Goal: Task Accomplishment & Management: Use online tool/utility

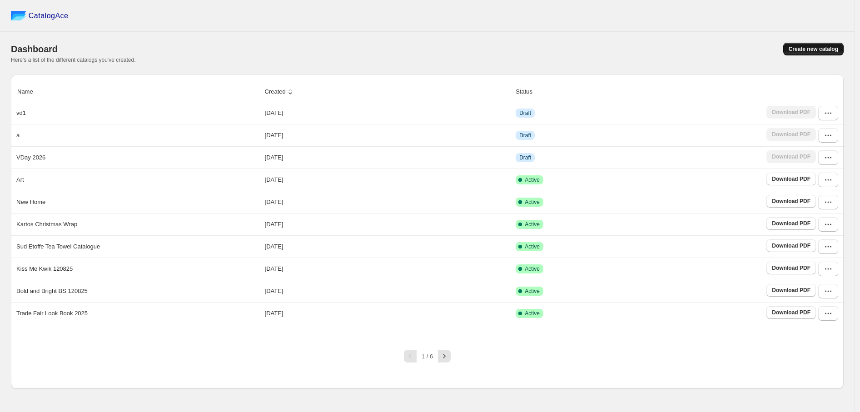
click at [818, 50] on span "Create new catalog" at bounding box center [813, 48] width 50 height 7
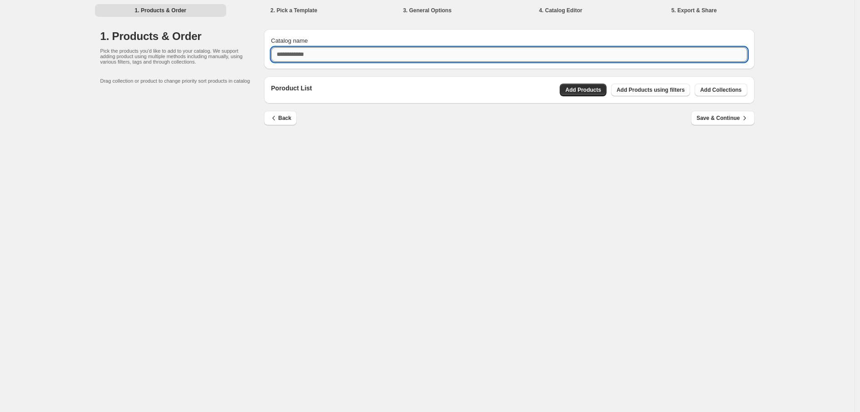
click at [382, 53] on input "Catalog name" at bounding box center [509, 54] width 476 height 15
type input "*"
type input "**********"
click at [570, 92] on span "Add Products" at bounding box center [583, 89] width 36 height 7
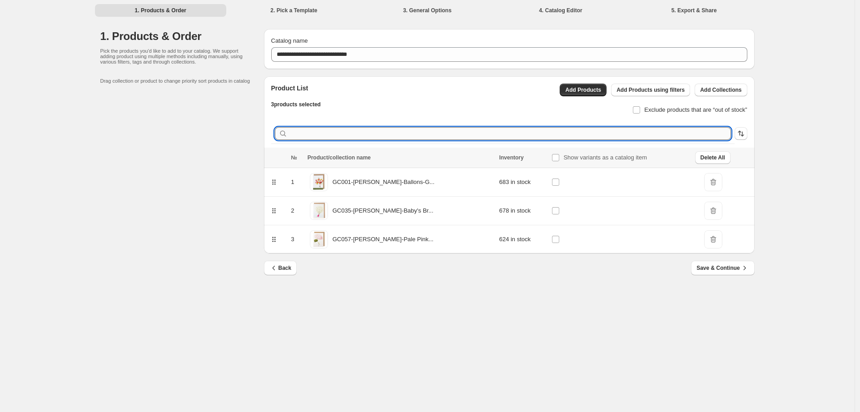
click at [369, 134] on input "text" at bounding box center [509, 133] width 441 height 13
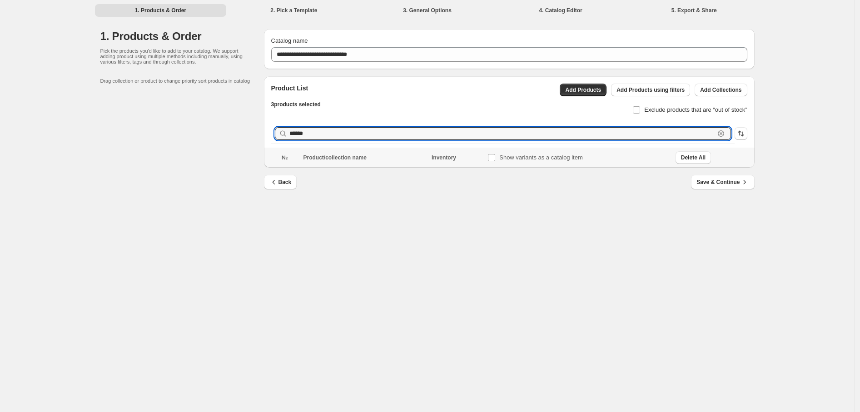
type input "******"
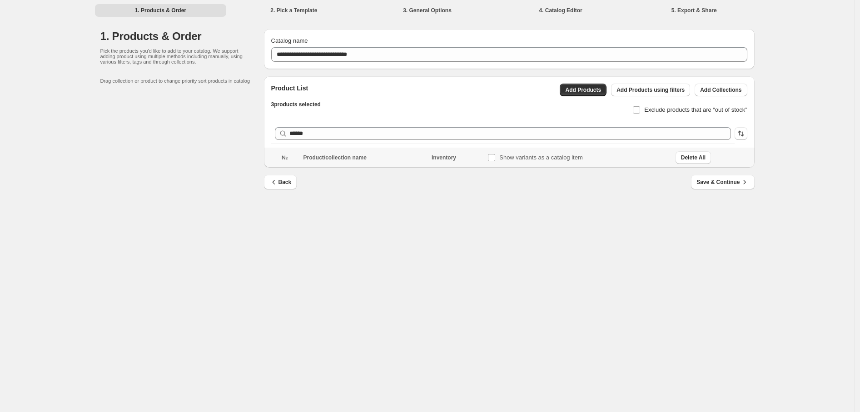
drag, startPoint x: 358, startPoint y: 146, endPoint x: 266, endPoint y: 138, distance: 92.1
click at [266, 139] on div "Product List 3 products selected Add Products Add Products using filters Add Co…" at bounding box center [509, 111] width 491 height 71
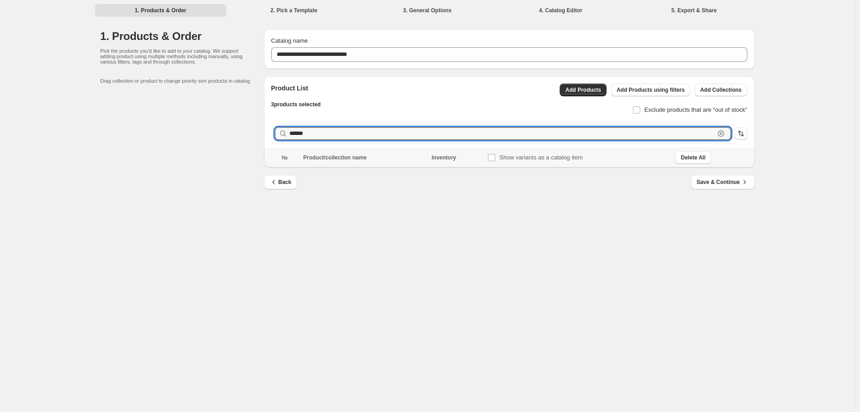
drag, startPoint x: 359, startPoint y: 138, endPoint x: 218, endPoint y: 123, distance: 141.6
click at [218, 123] on div "**********" at bounding box center [427, 115] width 654 height 172
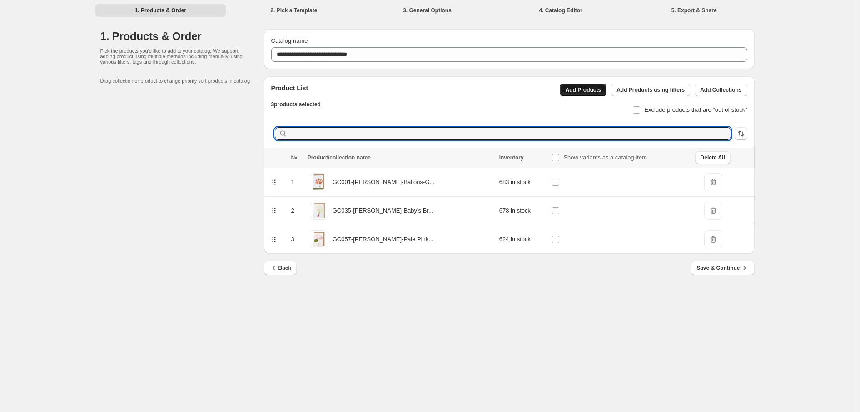
click at [582, 88] on span "Add Products" at bounding box center [583, 89] width 36 height 7
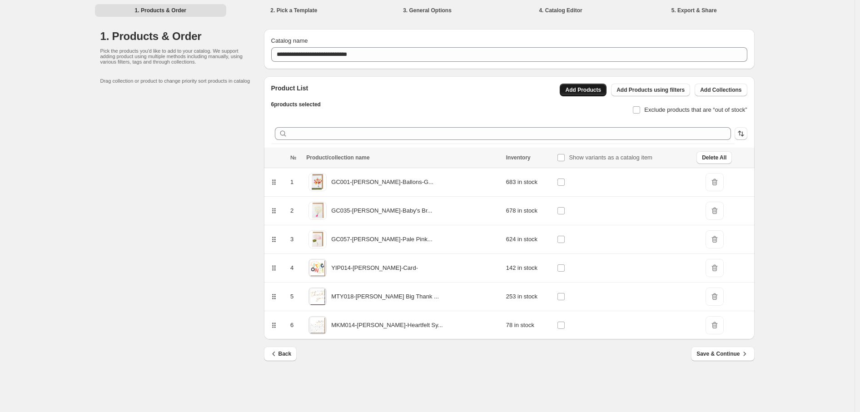
click at [601, 92] on button "Add Products" at bounding box center [583, 90] width 47 height 13
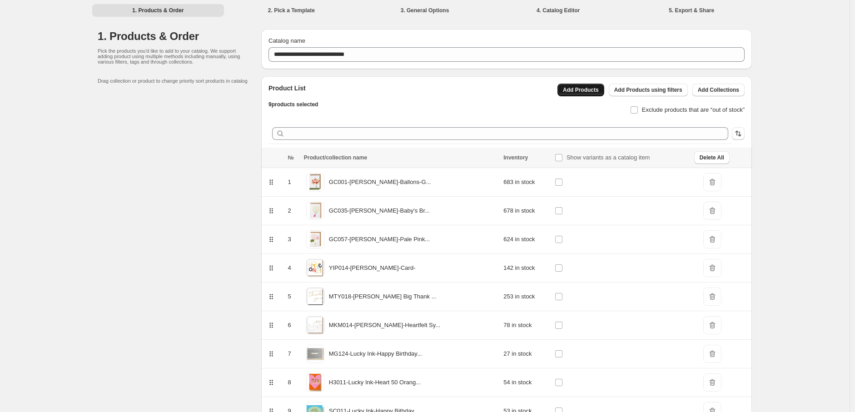
click at [589, 92] on span "Add Products" at bounding box center [581, 89] width 36 height 7
click at [593, 88] on span "Add Products" at bounding box center [581, 89] width 36 height 7
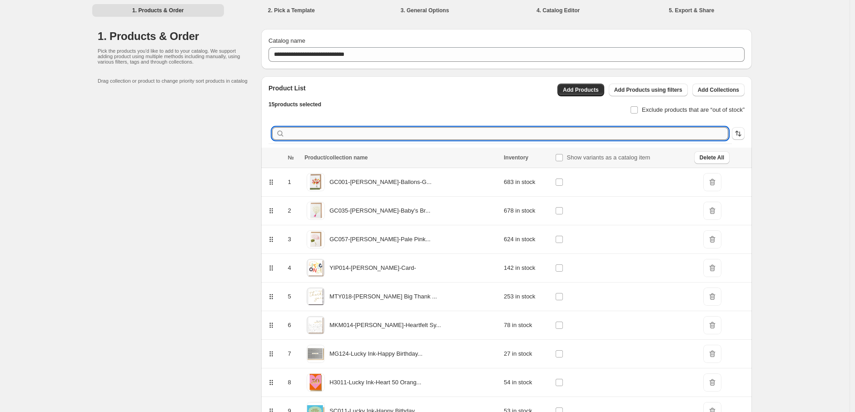
click at [351, 129] on input "text" at bounding box center [507, 133] width 441 height 13
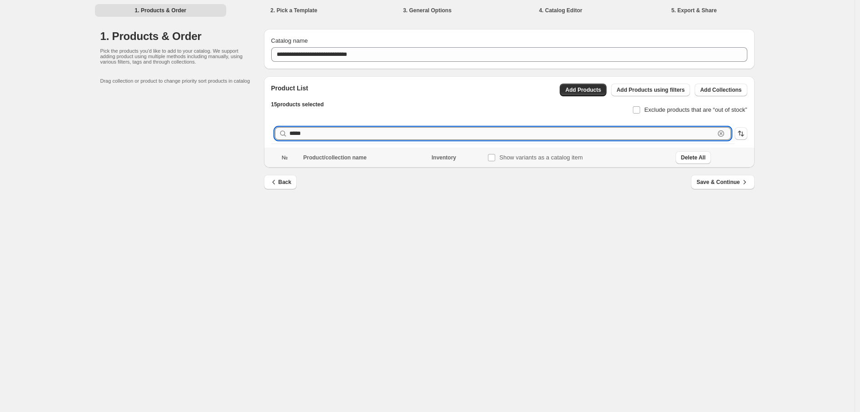
type input "******"
drag, startPoint x: 330, startPoint y: 130, endPoint x: 268, endPoint y: 126, distance: 61.9
click at [268, 126] on div "Product List 15 products selected Add Products Add Products using filters Add C…" at bounding box center [509, 111] width 491 height 71
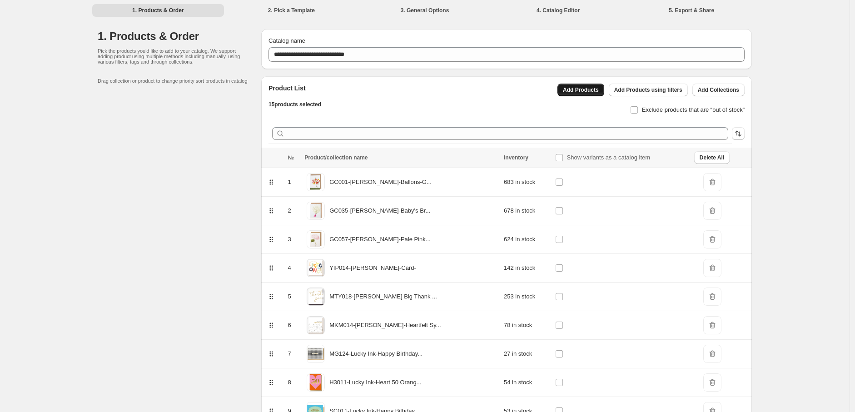
click at [599, 93] on span "Add Products" at bounding box center [581, 89] width 36 height 7
click at [585, 92] on span "Add Products" at bounding box center [581, 89] width 36 height 7
click at [591, 94] on button "Add Products" at bounding box center [580, 90] width 47 height 13
click at [587, 93] on span "Add Products" at bounding box center [581, 89] width 36 height 7
click at [579, 91] on span "Add Products" at bounding box center [581, 89] width 36 height 7
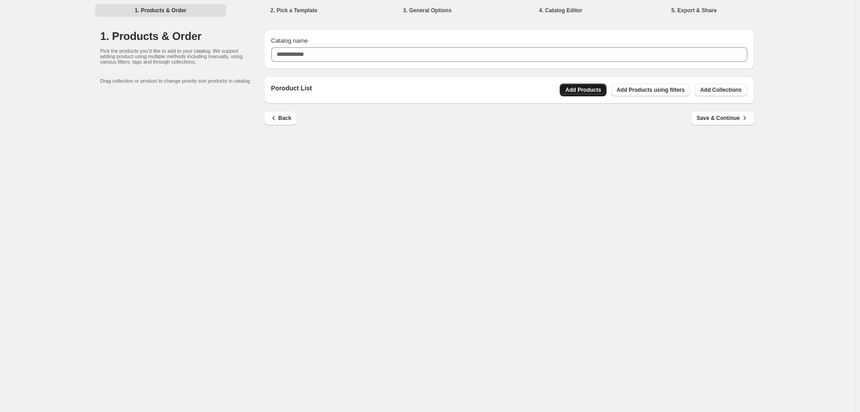
click at [575, 90] on span "Add Products" at bounding box center [583, 89] width 36 height 7
click at [503, 169] on div "1. Products & Order 2. Pick a Template 3. General Options 4. Catalog Editor 5. …" at bounding box center [427, 206] width 854 height 412
click at [466, 157] on div "1. Products & Order 2. Pick a Template 3. General Options 4. Catalog Editor 5. …" at bounding box center [427, 206] width 854 height 412
click at [697, 116] on span "Save & Continue" at bounding box center [722, 118] width 52 height 9
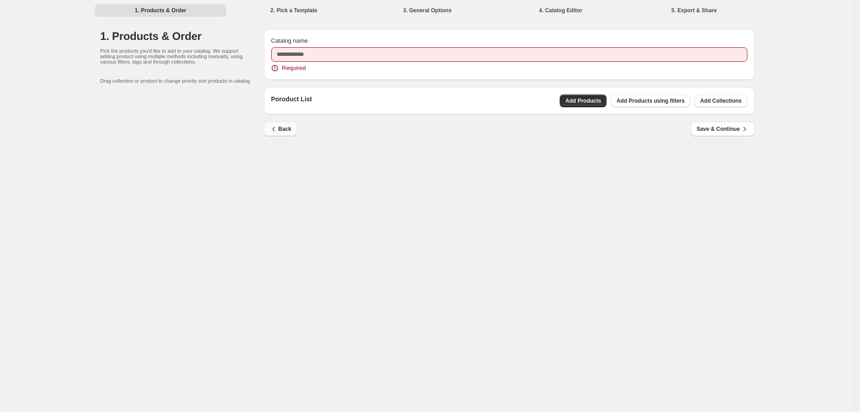
click at [286, 126] on span "Back" at bounding box center [280, 128] width 22 height 9
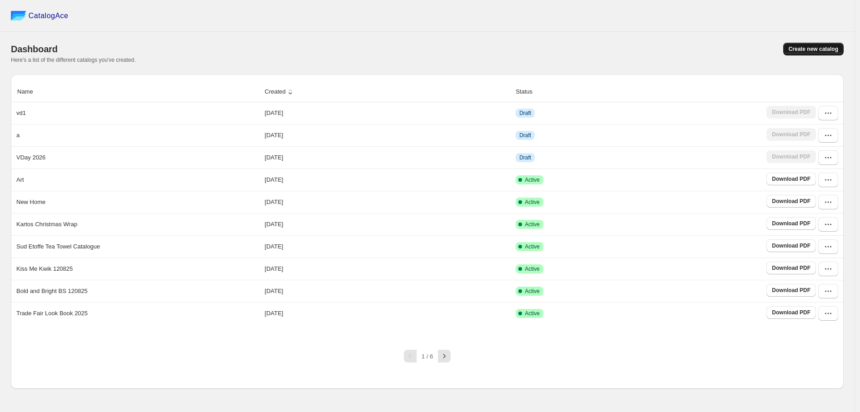
click at [795, 46] on span "Create new catalog" at bounding box center [813, 48] width 50 height 7
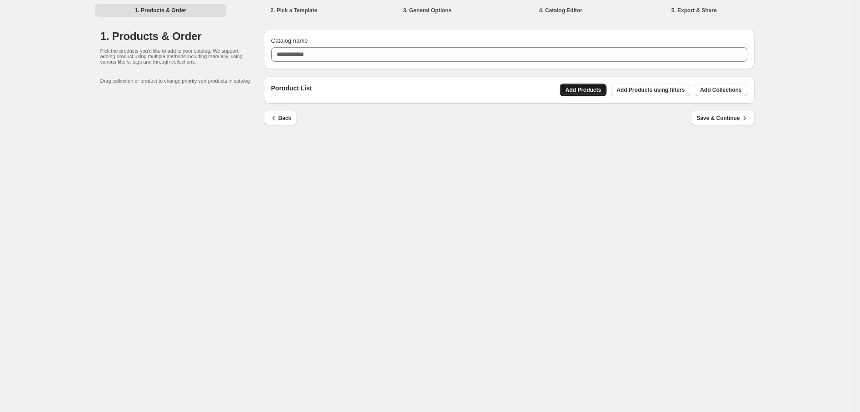
click at [586, 88] on span "Add Products" at bounding box center [583, 89] width 36 height 7
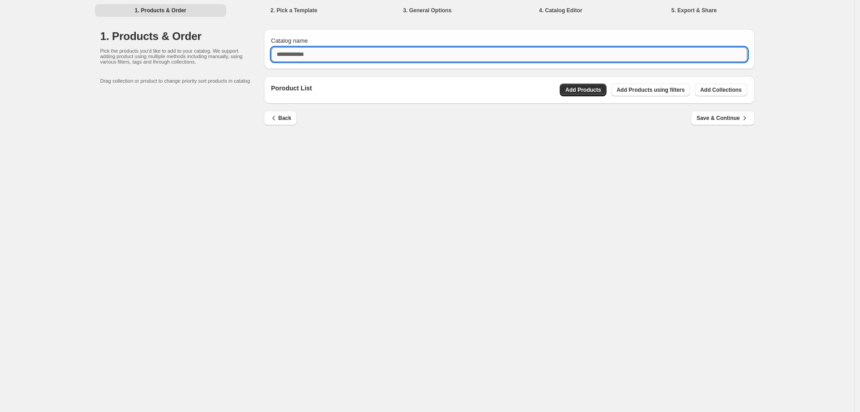
click at [317, 49] on input "Catalog name" at bounding box center [509, 54] width 476 height 15
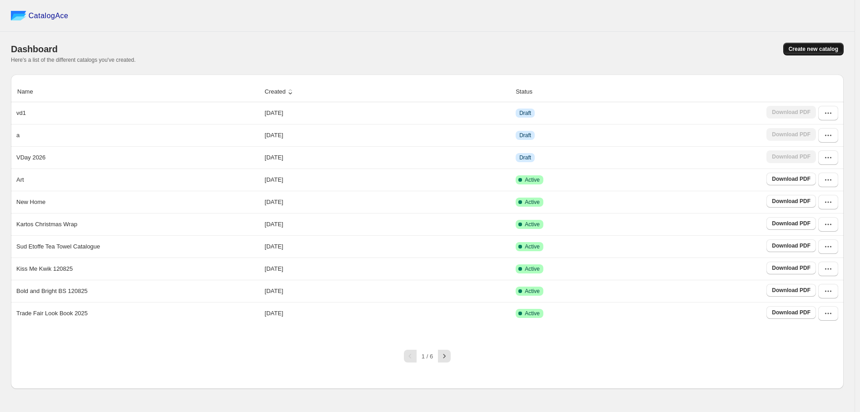
click at [803, 47] on span "Create new catalog" at bounding box center [813, 48] width 50 height 7
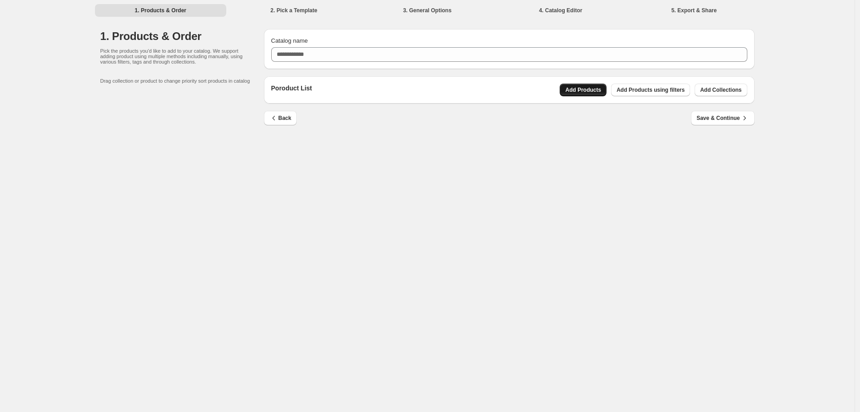
click at [583, 91] on span "Add Products" at bounding box center [583, 89] width 36 height 7
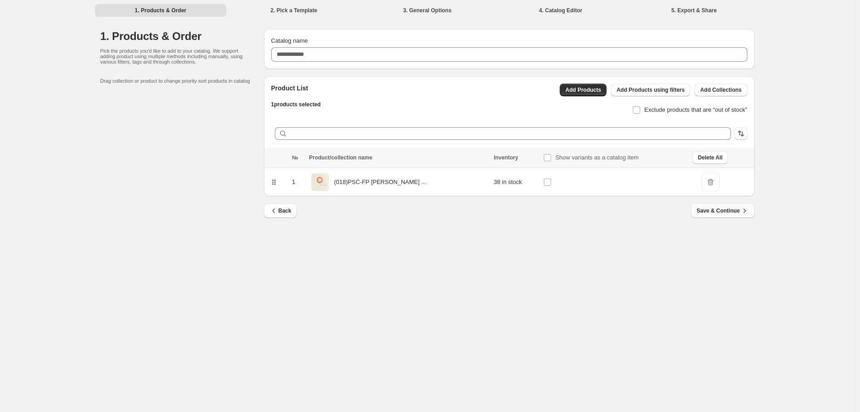
click at [729, 213] on span "Save & Continue" at bounding box center [722, 210] width 52 height 9
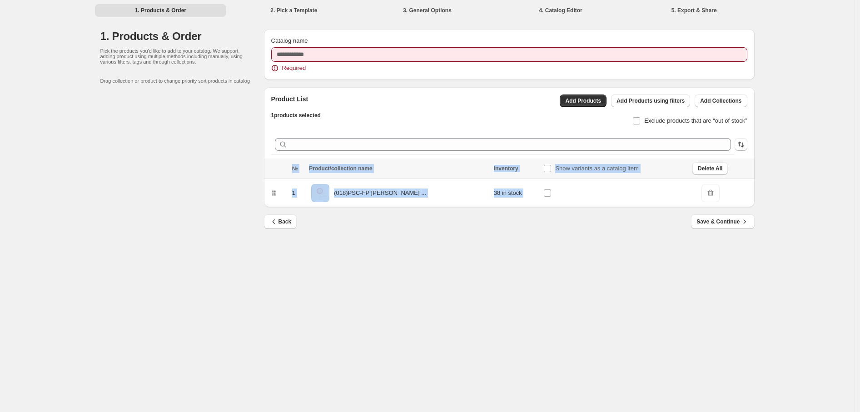
drag, startPoint x: 711, startPoint y: 195, endPoint x: 690, endPoint y: 213, distance: 27.4
click at [690, 213] on div "Catalog name Required Product List 1 products selected Add Products Add Product…" at bounding box center [506, 131] width 498 height 219
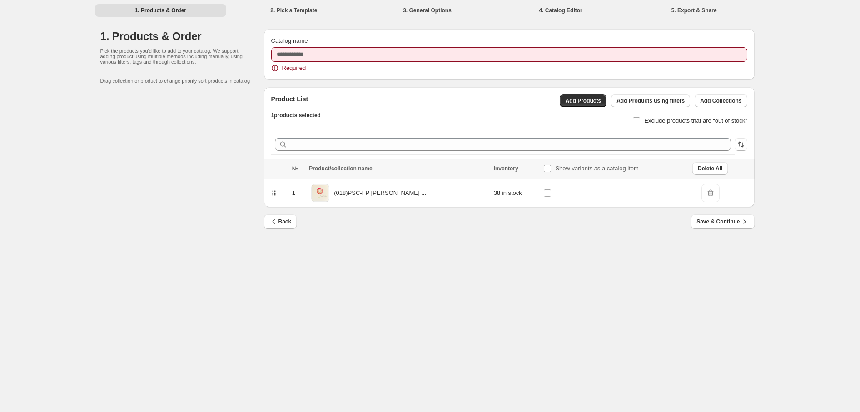
click at [711, 199] on span "DeleteIcon" at bounding box center [710, 193] width 18 height 18
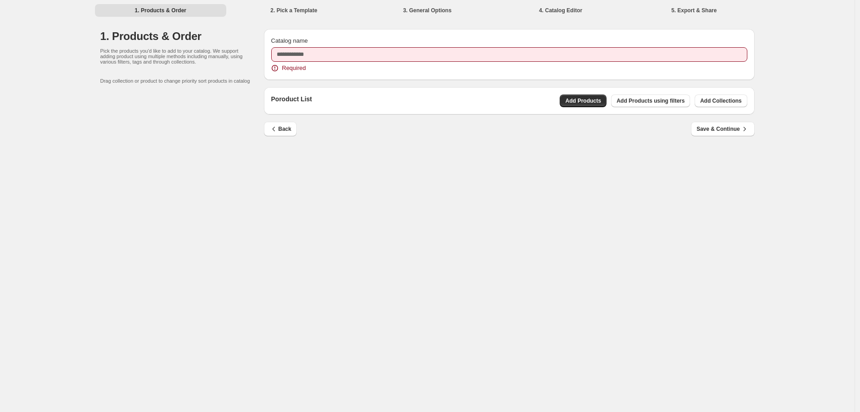
click at [180, 10] on li "1. Products & Order" at bounding box center [161, 10] width 132 height 13
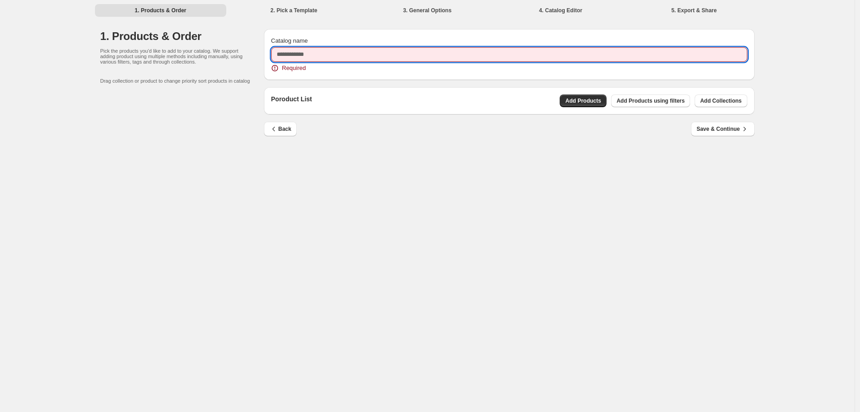
click at [319, 53] on input "Catalog name" at bounding box center [509, 54] width 476 height 15
click at [353, 188] on div "1. Products & Order 2. Pick a Template 3. General Options 4. Catalog Editor 5. …" at bounding box center [427, 206] width 854 height 412
click at [291, 52] on input "Catalog name" at bounding box center [509, 54] width 476 height 15
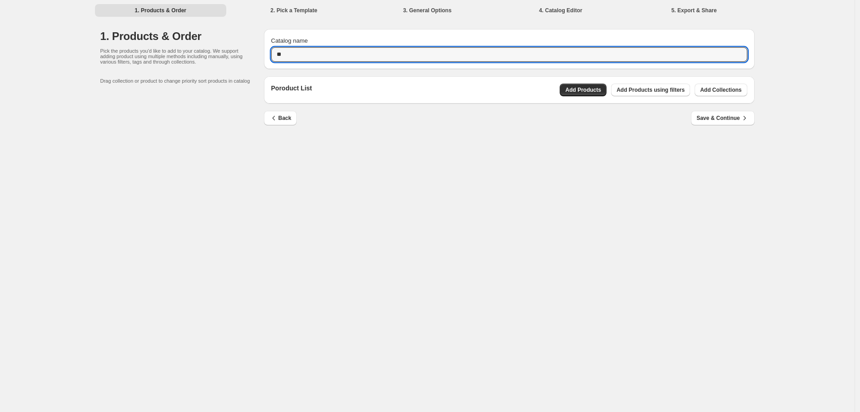
type input "*"
type input "**********"
